Goal: Use online tool/utility

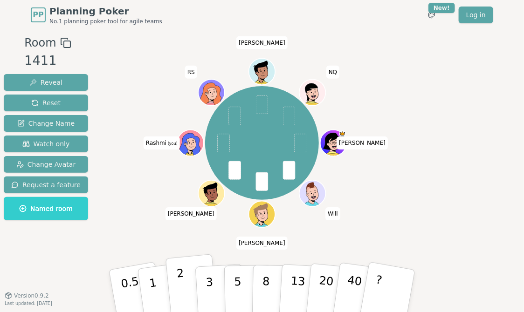
click at [182, 294] on p "2" at bounding box center [182, 292] width 12 height 51
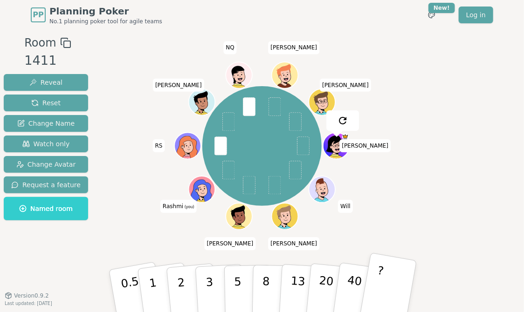
click at [236, 300] on p "5" at bounding box center [238, 300] width 8 height 50
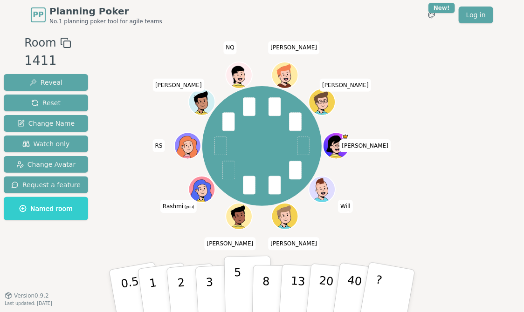
click at [239, 291] on p "5" at bounding box center [238, 291] width 8 height 50
click at [208, 291] on p "3" at bounding box center [210, 292] width 10 height 51
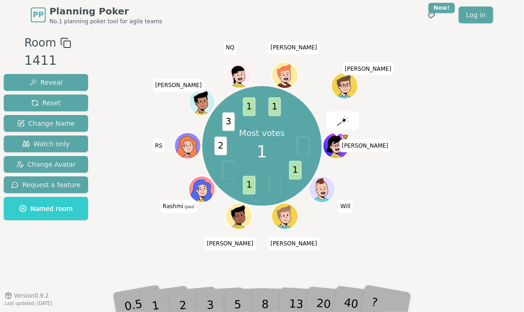
click at [214, 298] on div "3" at bounding box center [220, 291] width 30 height 34
click at [207, 308] on div "3" at bounding box center [220, 291] width 30 height 34
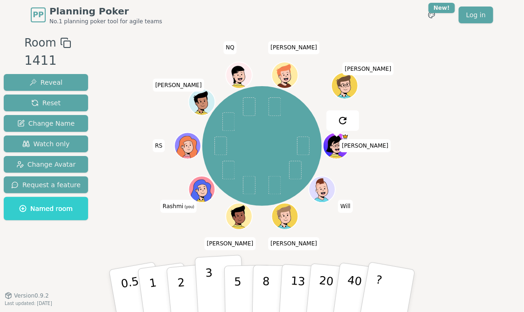
click at [208, 282] on p "3" at bounding box center [210, 292] width 10 height 51
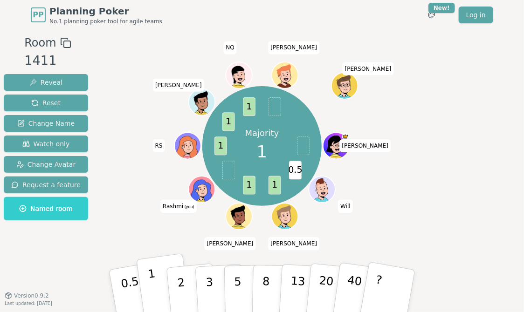
click at [155, 286] on p "1" at bounding box center [154, 292] width 14 height 51
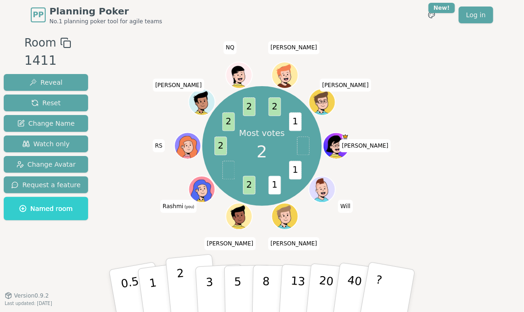
click at [193, 308] on button "2" at bounding box center [191, 291] width 53 height 74
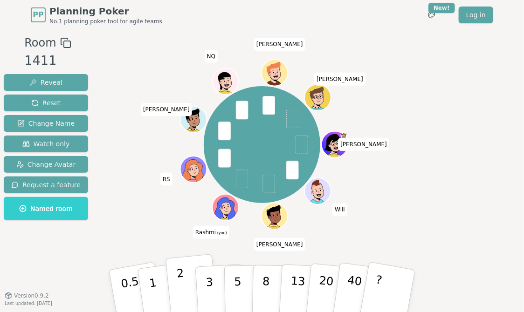
click at [185, 289] on button "2" at bounding box center [191, 291] width 53 height 74
